Goal: Transaction & Acquisition: Purchase product/service

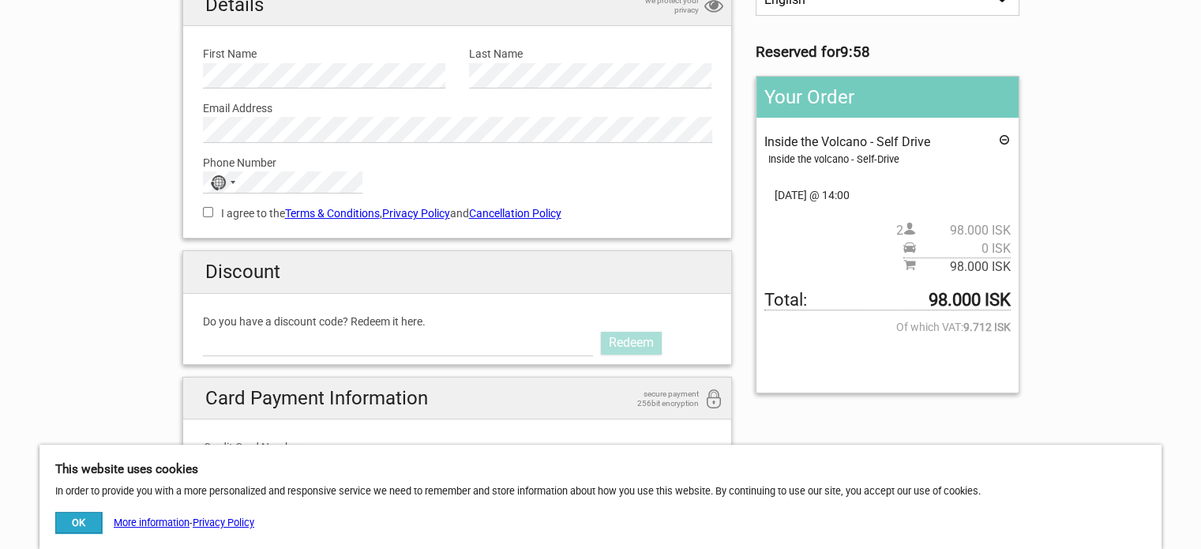
scroll to position [158, 0]
click at [382, 345] on input "Do you have a discount code? Redeem it here." at bounding box center [398, 341] width 391 height 25
paste input "AURORAPASS2025"
type input "AURORAPASS2025"
click at [635, 345] on link "Redeem" at bounding box center [631, 342] width 61 height 22
